Goal: Use online tool/utility: Utilize a website feature to perform a specific function

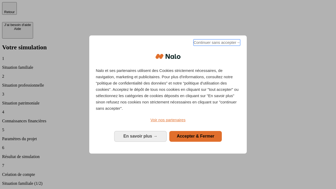
click at [216, 43] on span "Continuer sans accepter →" at bounding box center [217, 42] width 47 height 6
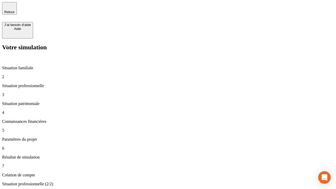
type input "30 000"
type input "1 000"
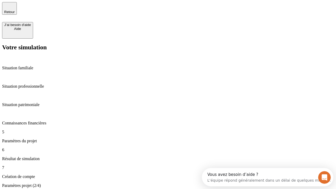
type input "40"
type input "64"
type input "200 000"
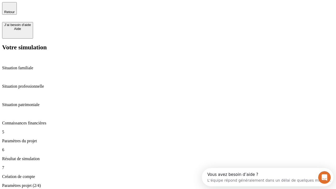
type input "640"
